Goal: Find specific page/section: Find specific page/section

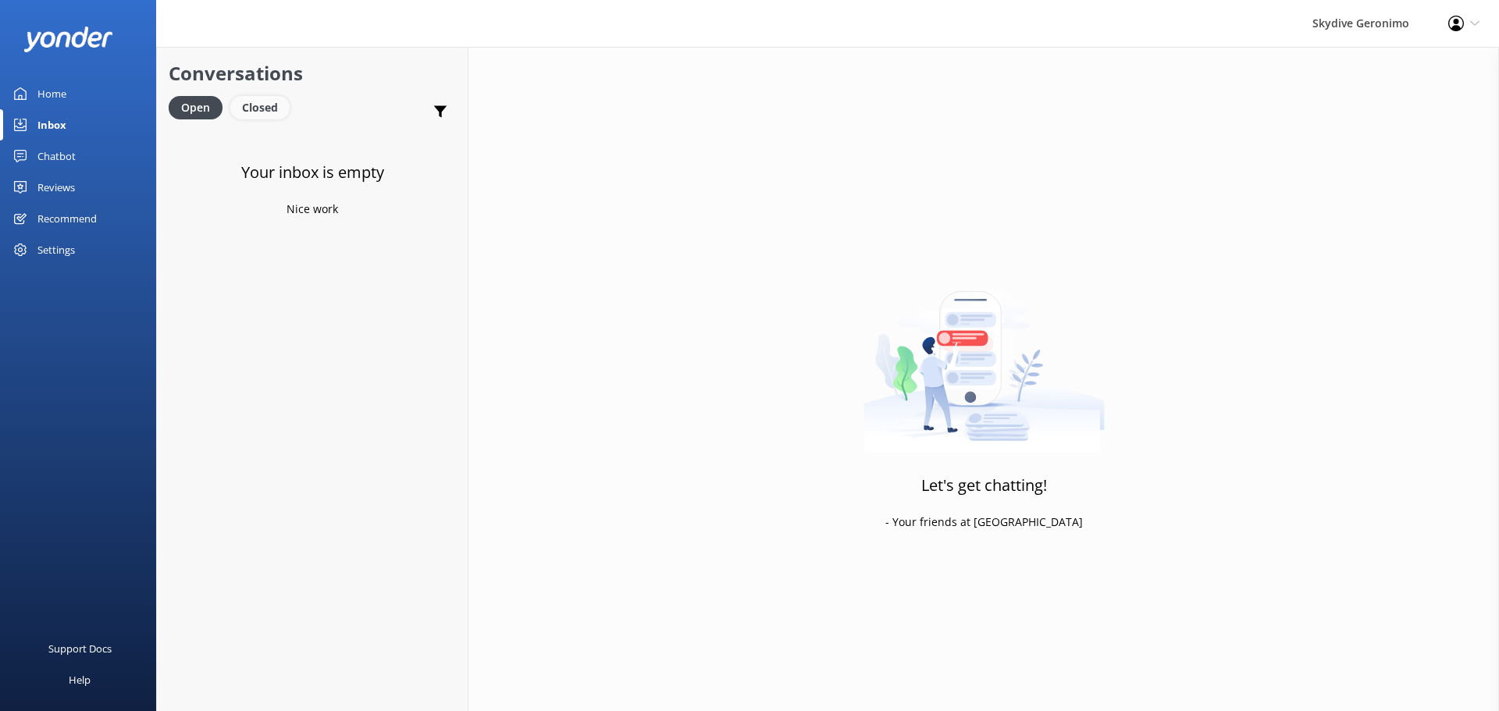
click at [243, 108] on div "Closed" at bounding box center [259, 107] width 59 height 23
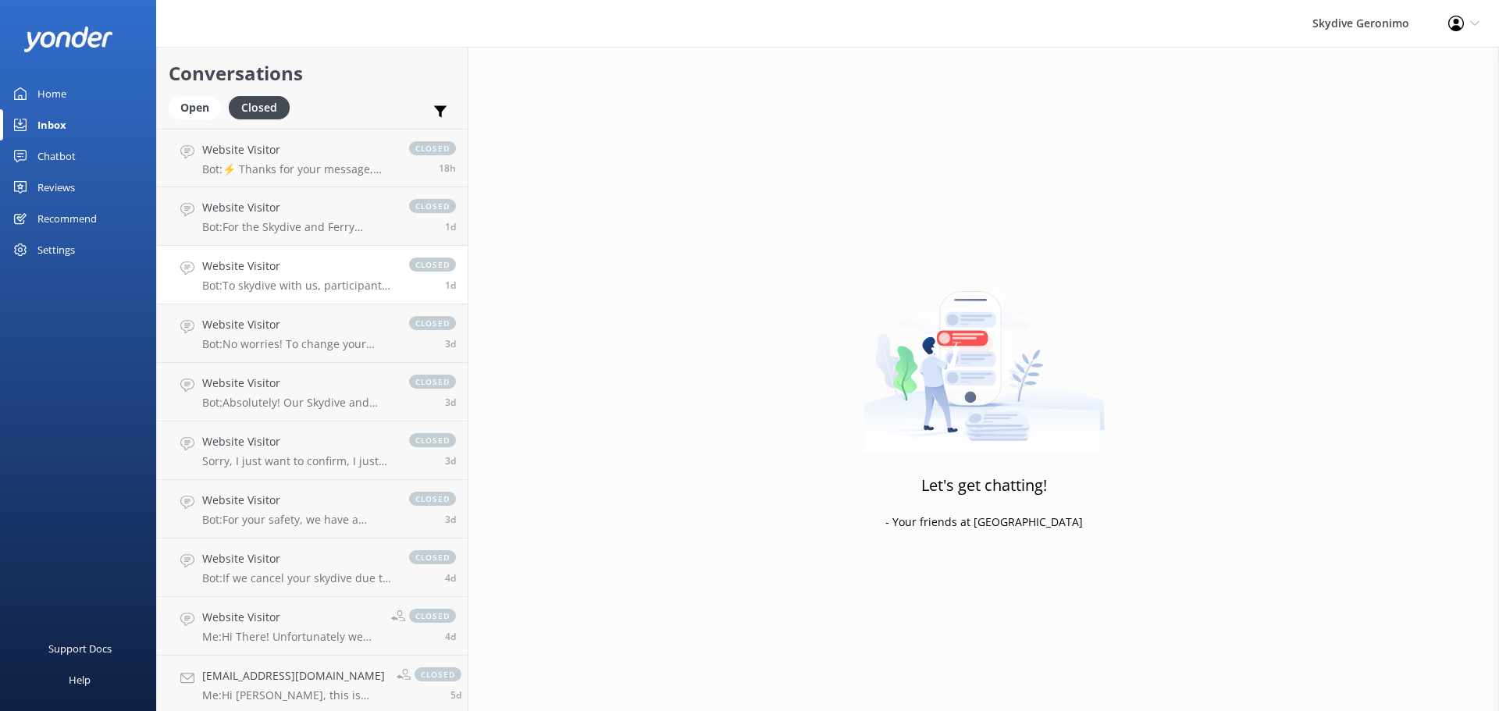
click at [335, 269] on h4 "Website Visitor" at bounding box center [297, 266] width 191 height 17
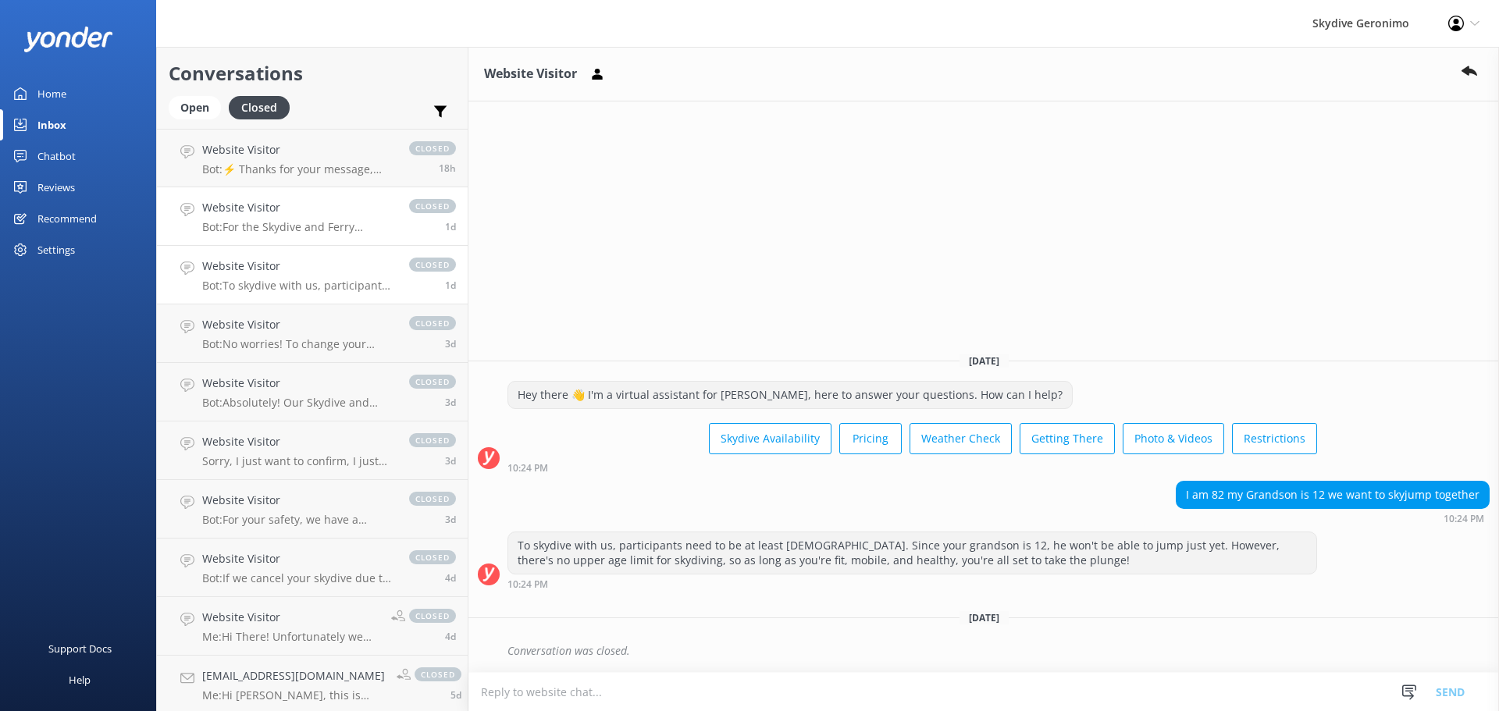
click at [335, 207] on h4 "Website Visitor" at bounding box center [297, 207] width 191 height 17
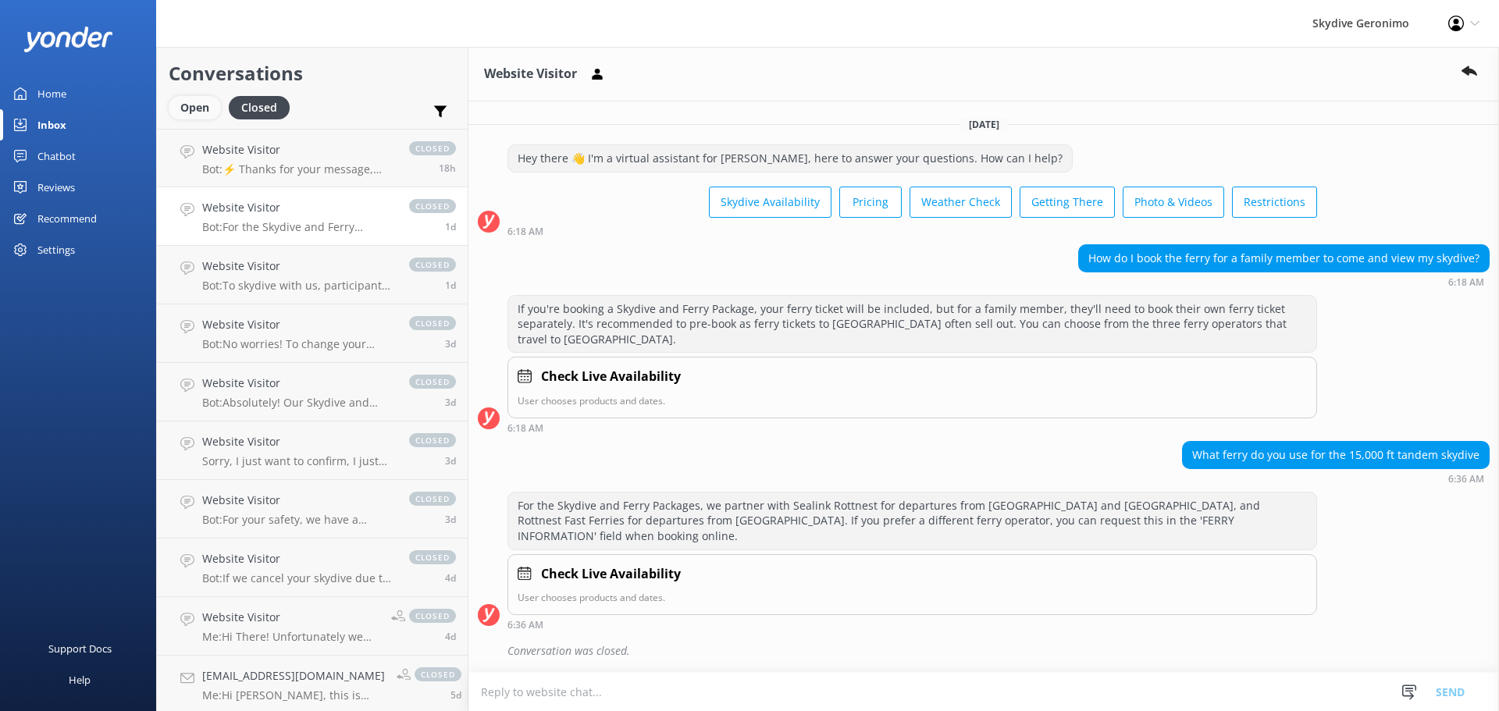
click at [193, 99] on div "Open" at bounding box center [195, 107] width 52 height 23
